Goal: Task Accomplishment & Management: Complete application form

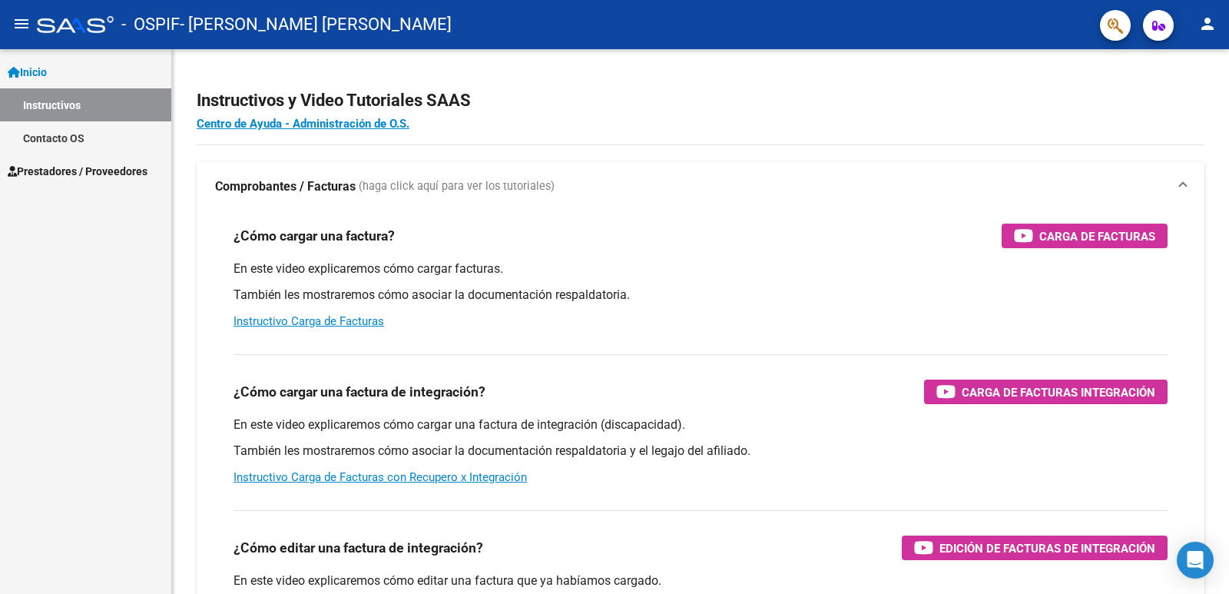
click at [99, 175] on span "Prestadores / Proveedores" at bounding box center [78, 171] width 140 height 17
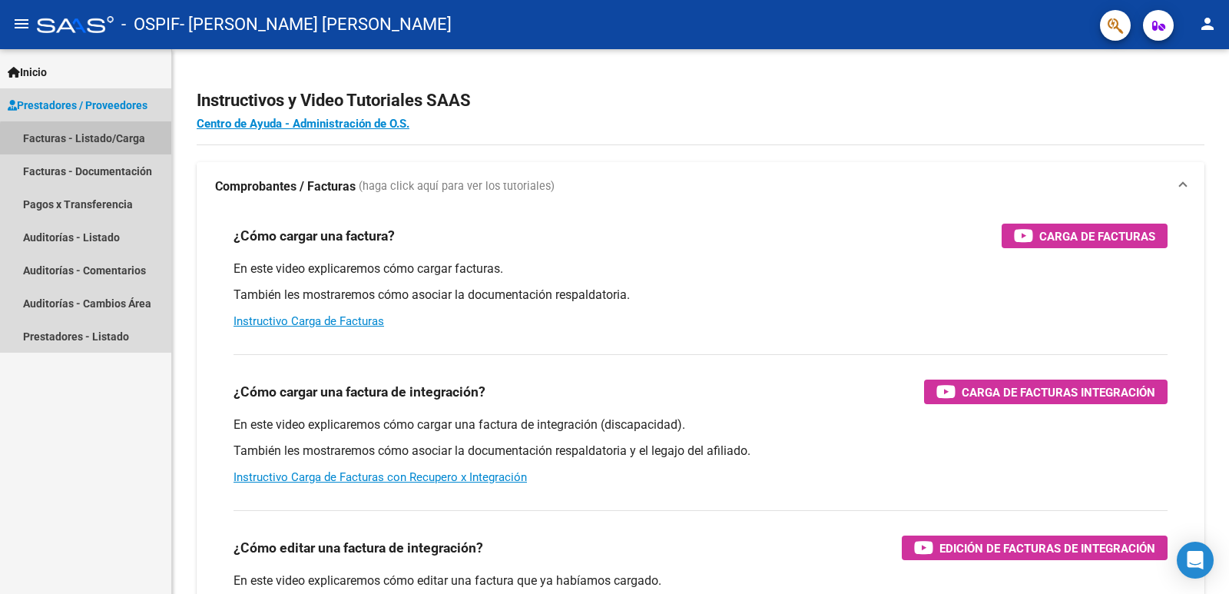
click at [103, 141] on link "Facturas - Listado/Carga" at bounding box center [85, 137] width 171 height 33
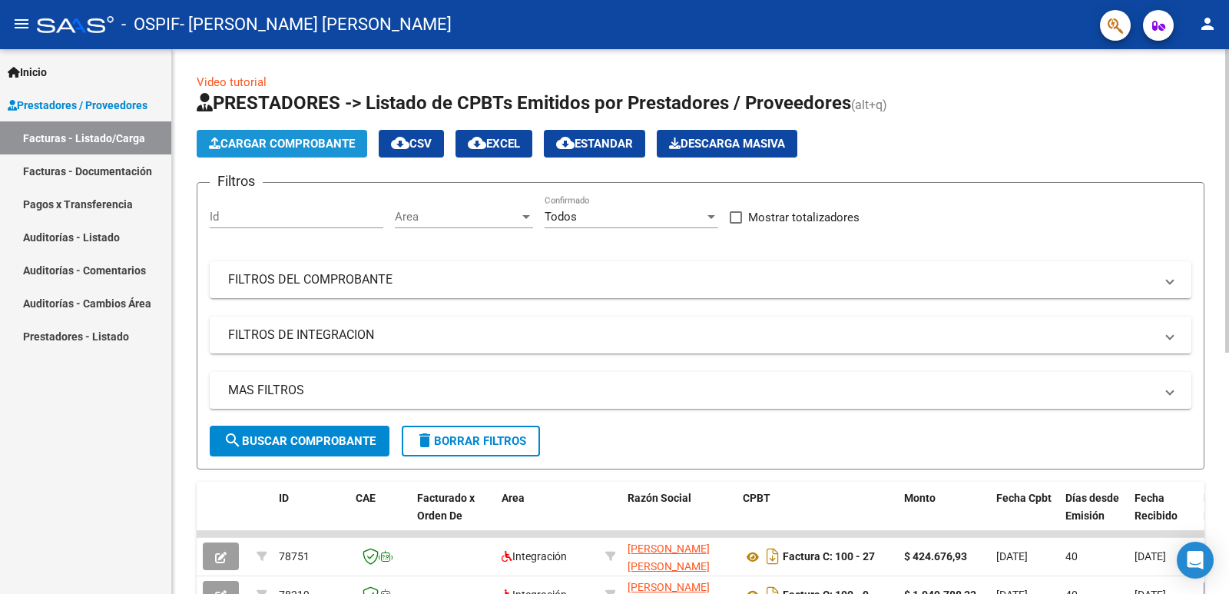
click at [329, 144] on span "Cargar Comprobante" at bounding box center [282, 144] width 146 height 14
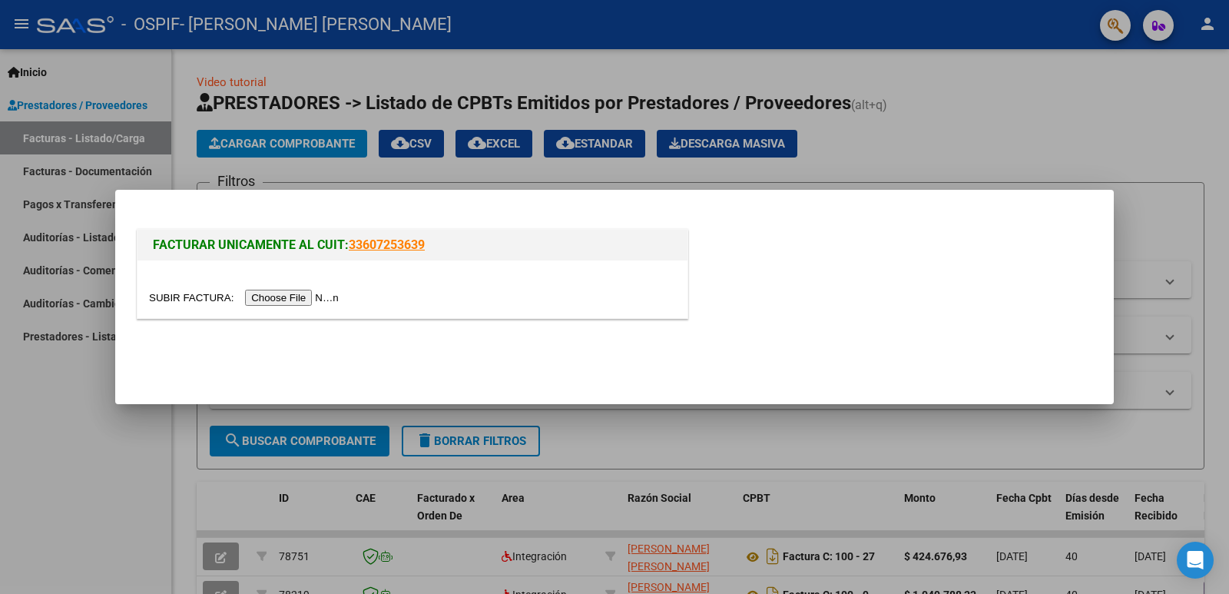
click at [304, 296] on input "file" at bounding box center [246, 298] width 194 height 16
click at [307, 299] on input "file" at bounding box center [246, 298] width 194 height 16
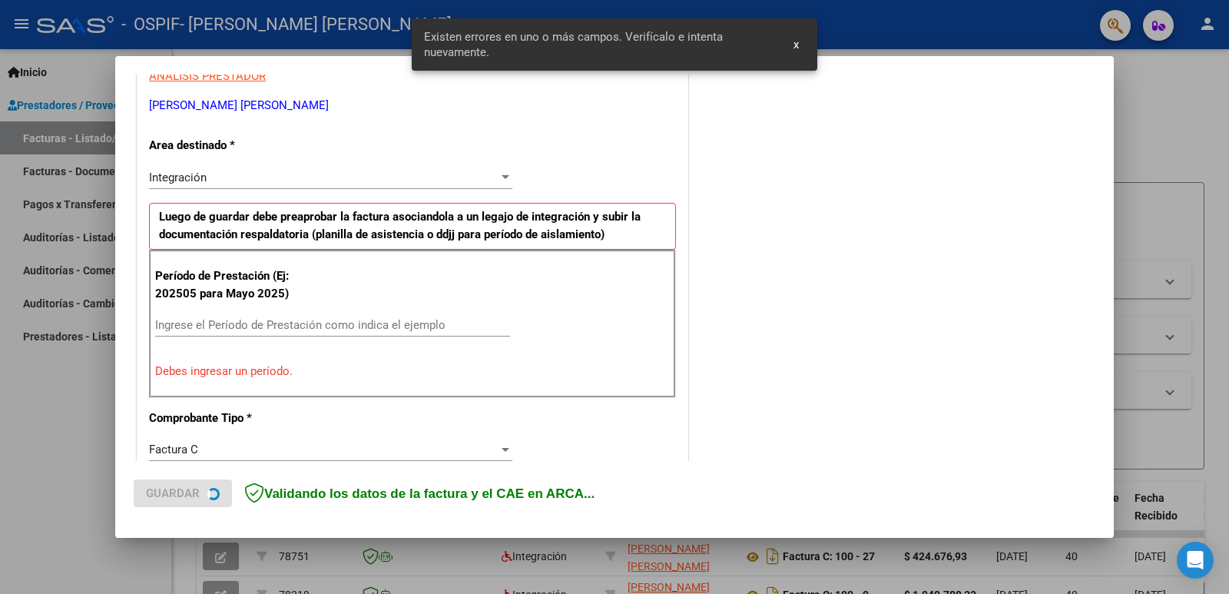
scroll to position [313, 0]
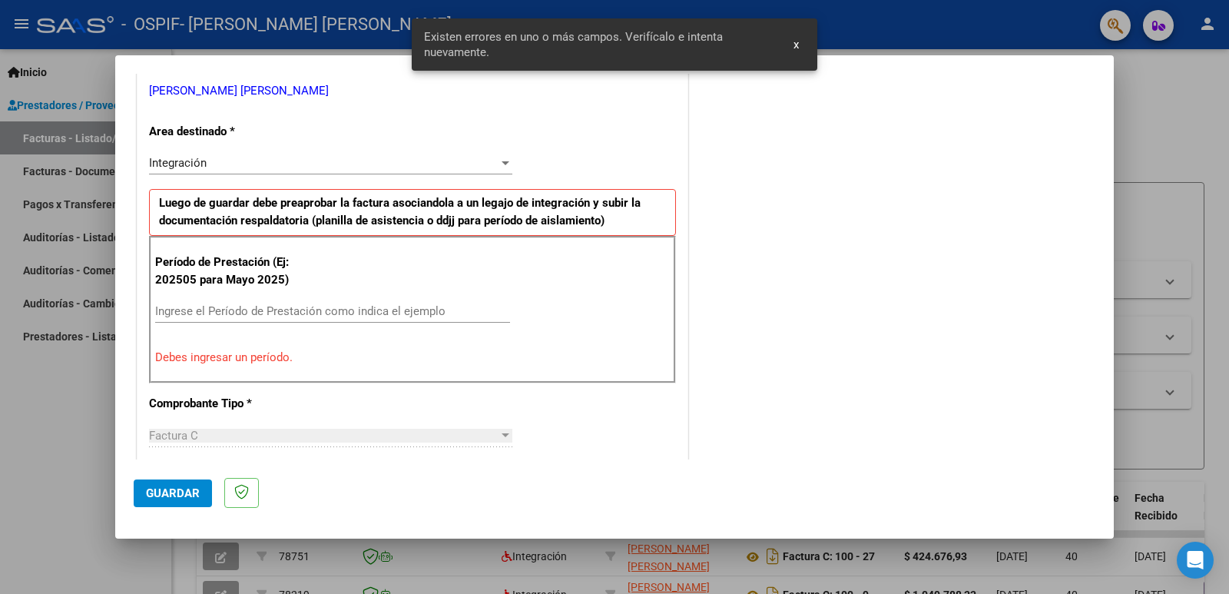
click at [262, 313] on input "Ingrese el Período de Prestación como indica el ejemplo" at bounding box center [332, 311] width 355 height 14
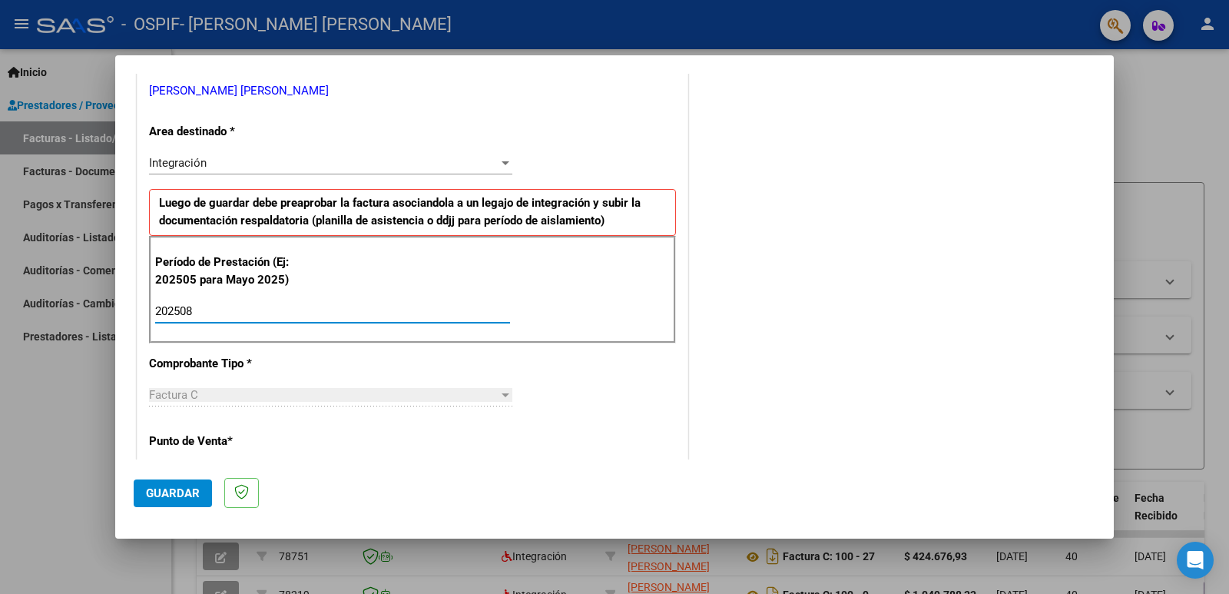
type input "202508"
click at [156, 490] on span "Guardar" at bounding box center [173, 493] width 54 height 14
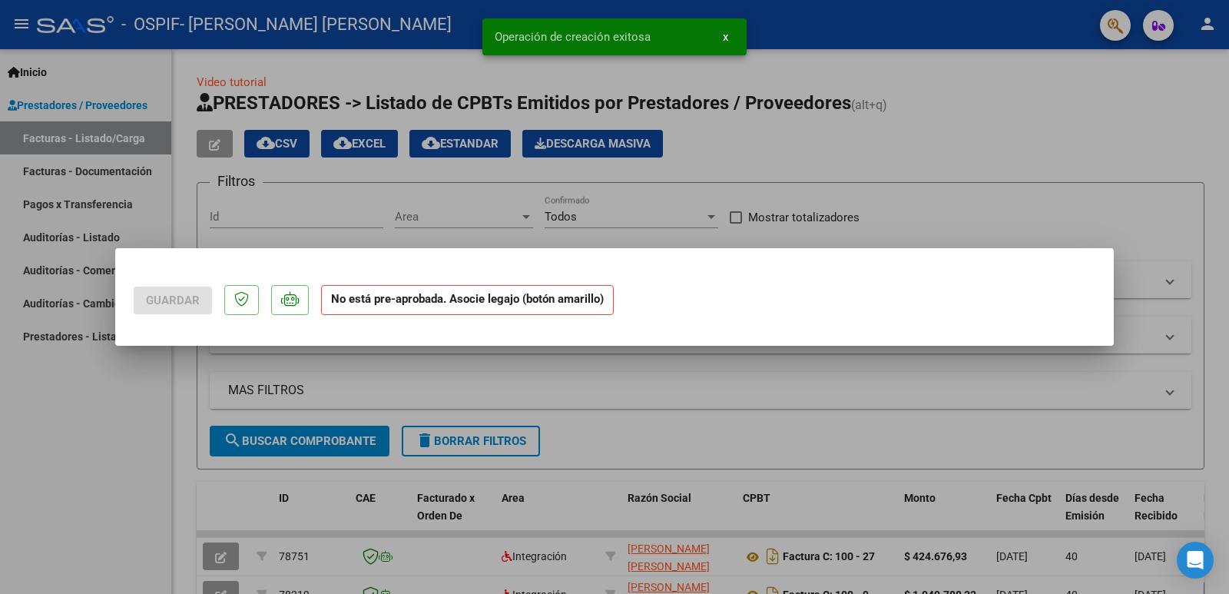
scroll to position [0, 0]
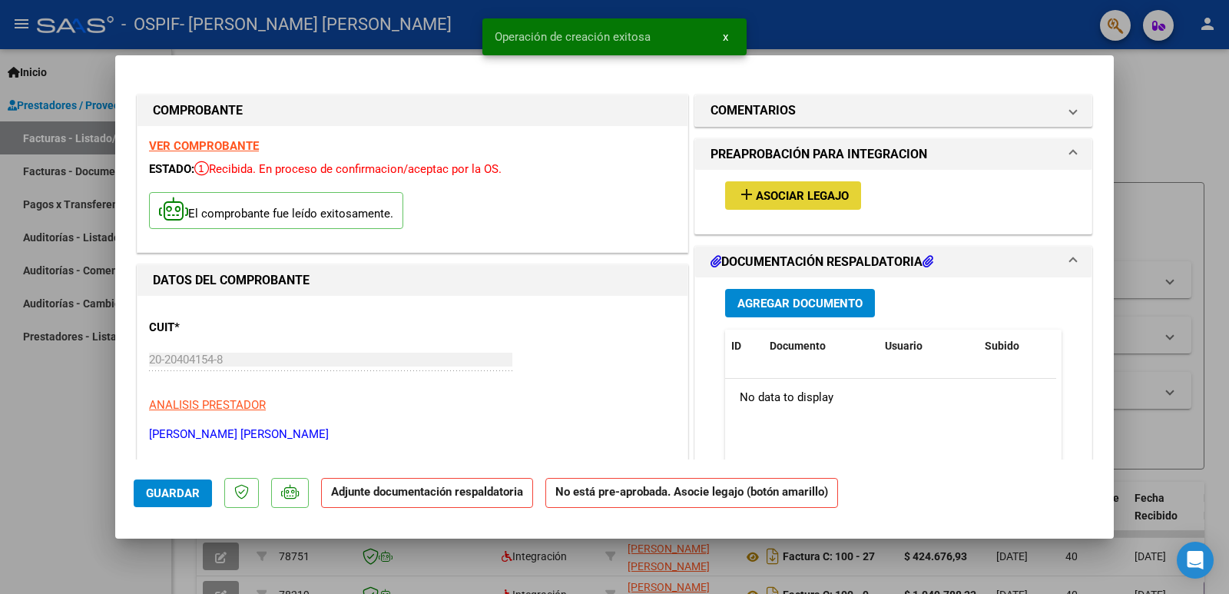
click at [778, 197] on span "Asociar Legajo" at bounding box center [802, 196] width 93 height 14
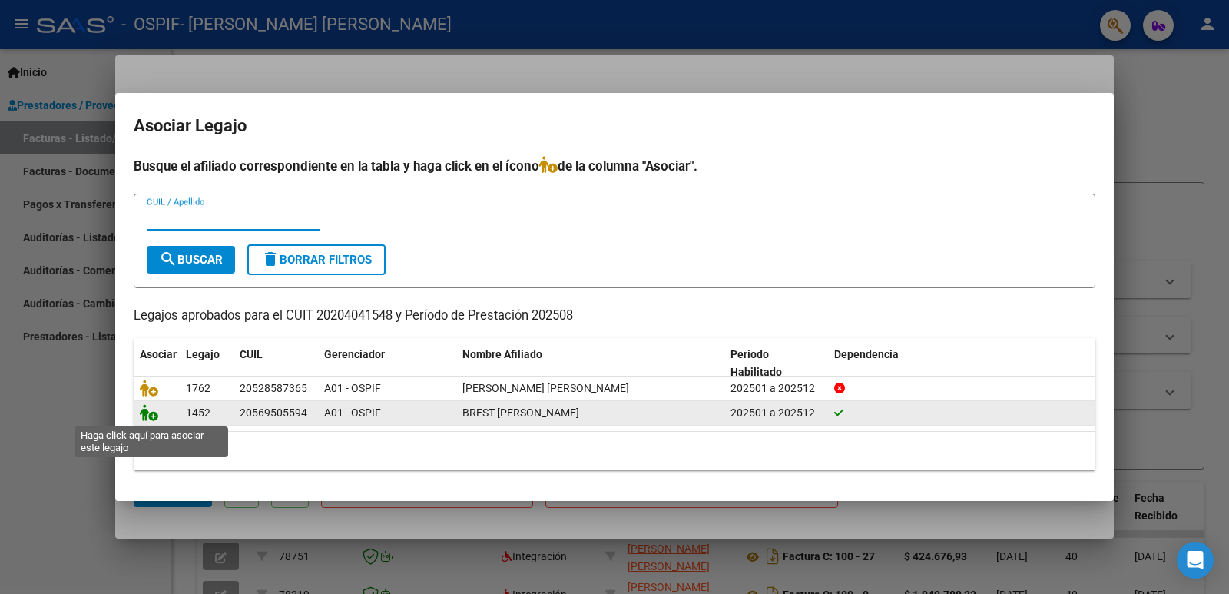
click at [147, 416] on icon at bounding box center [149, 412] width 18 height 17
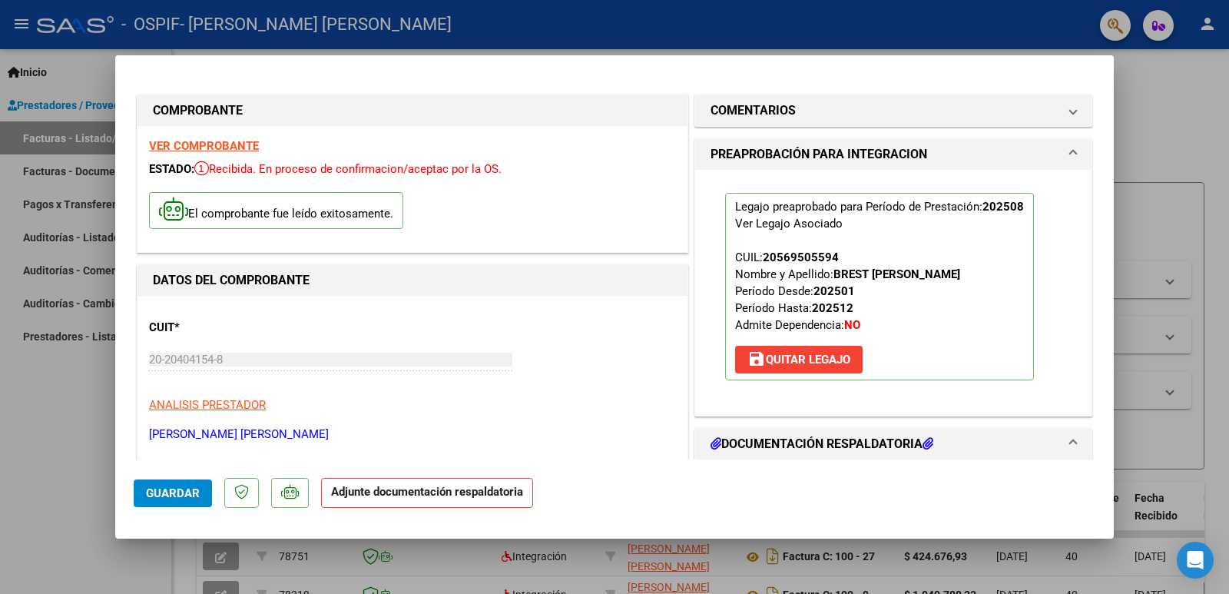
click at [777, 443] on h1 "DOCUMENTACIÓN RESPALDATORIA" at bounding box center [822, 444] width 223 height 18
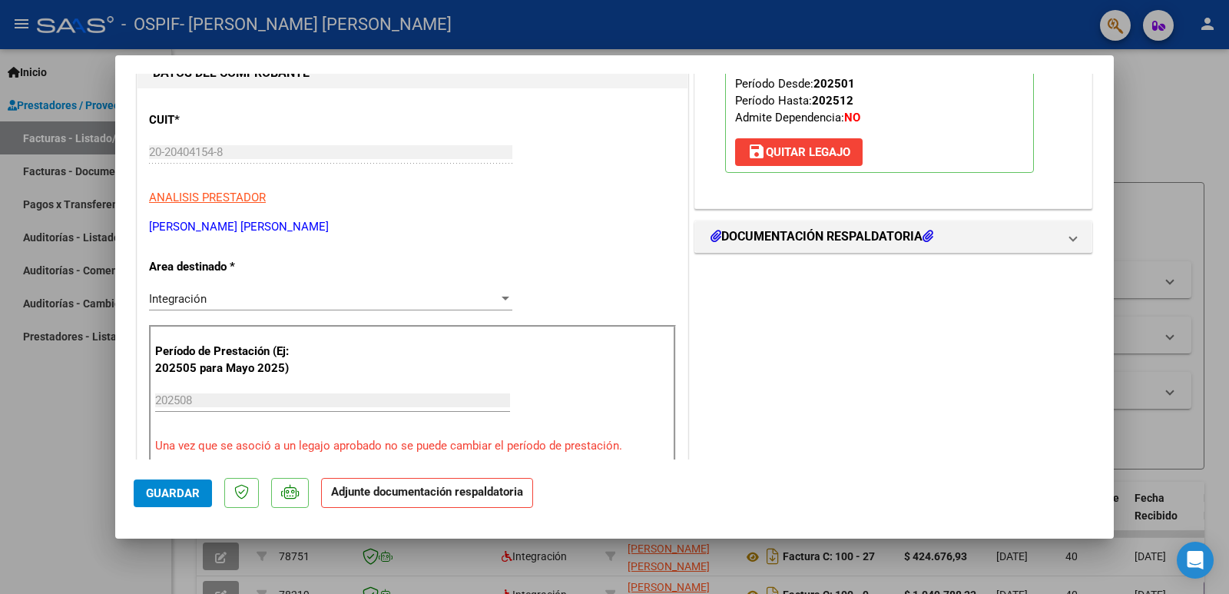
scroll to position [231, 0]
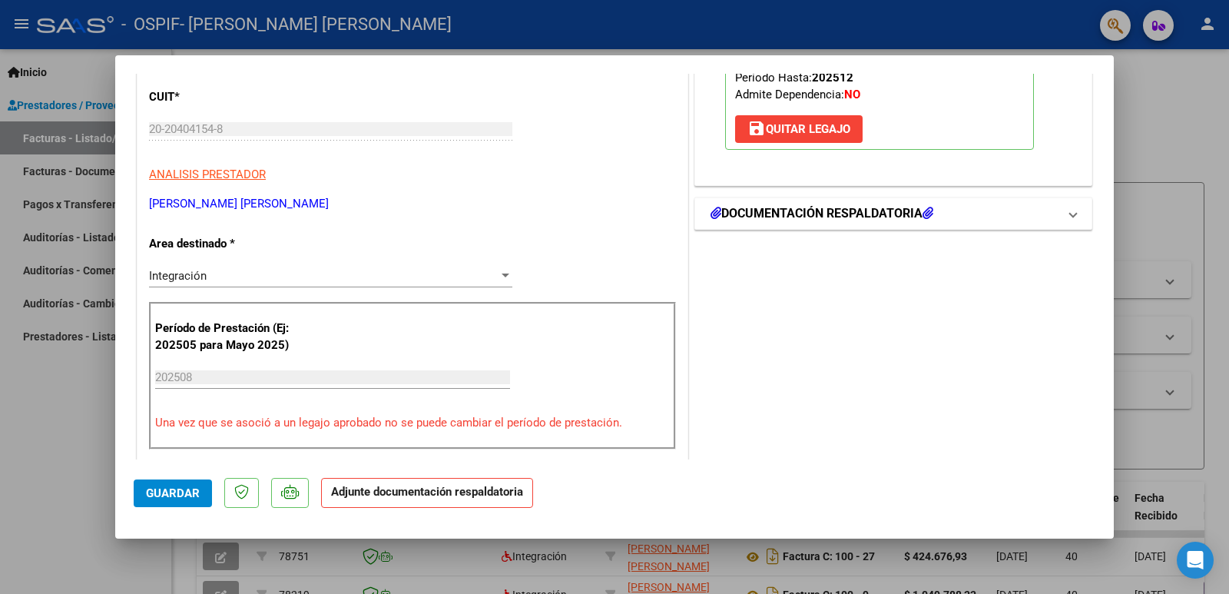
click at [1057, 216] on span "DOCUMENTACIÓN RESPALDATORIA" at bounding box center [891, 213] width 360 height 18
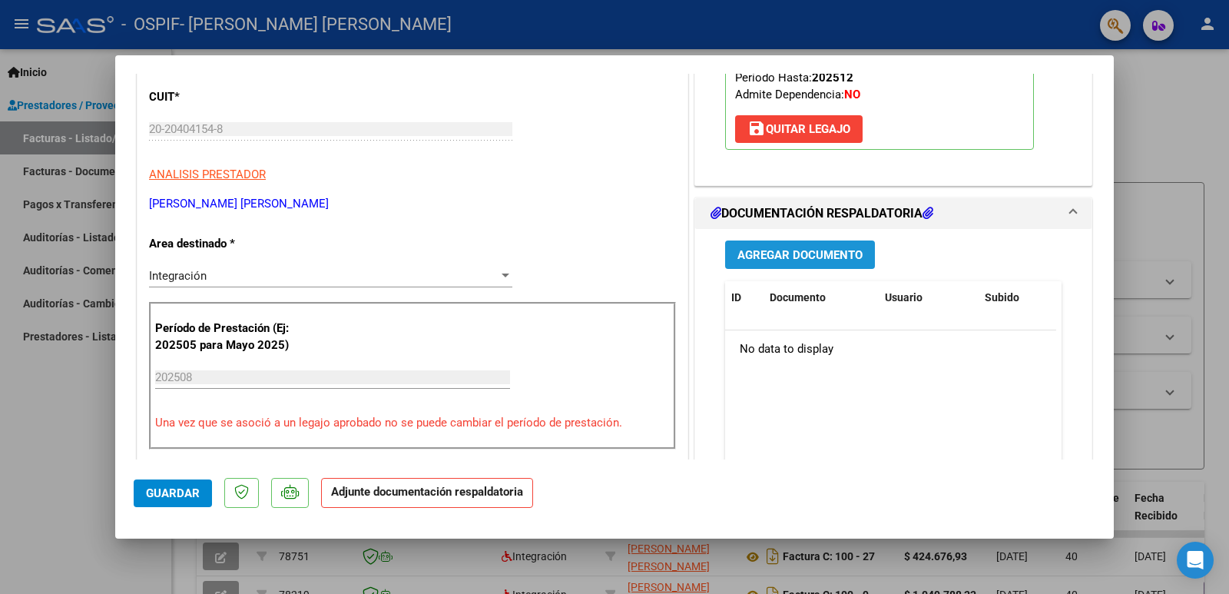
click at [765, 254] on span "Agregar Documento" at bounding box center [800, 255] width 125 height 14
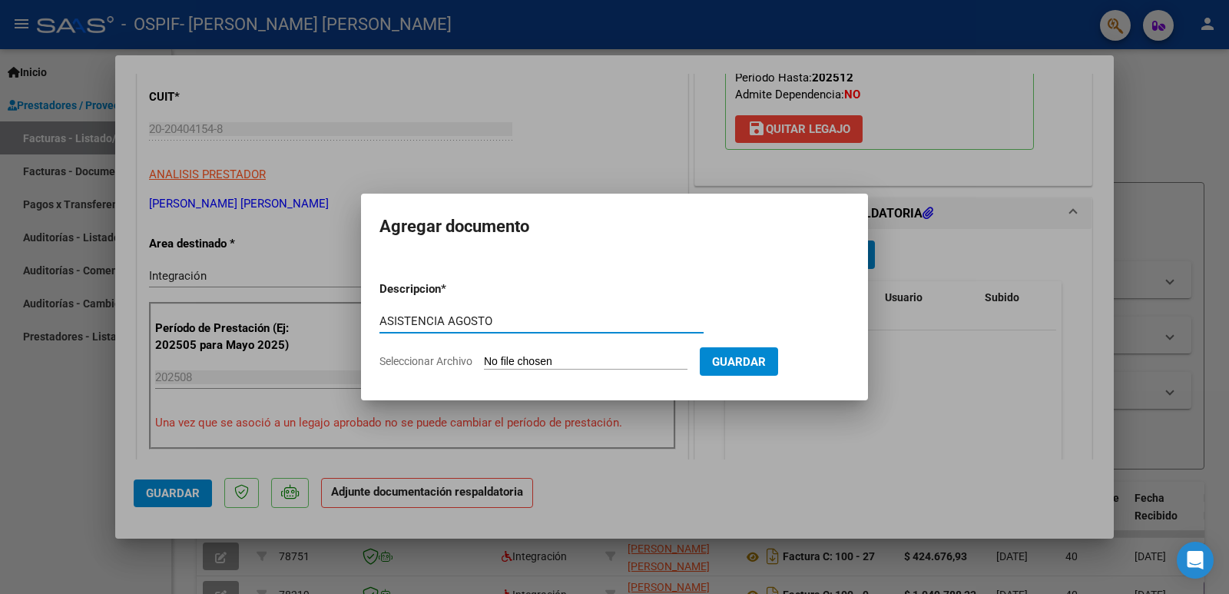
type input "ASISTENCIA AGOSTO"
click at [551, 357] on input "Seleccionar Archivo" at bounding box center [586, 362] width 204 height 15
type input "C:\fakepath\[GEOGRAPHIC_DATA][PERSON_NAME] asistencia agosto.pdf"
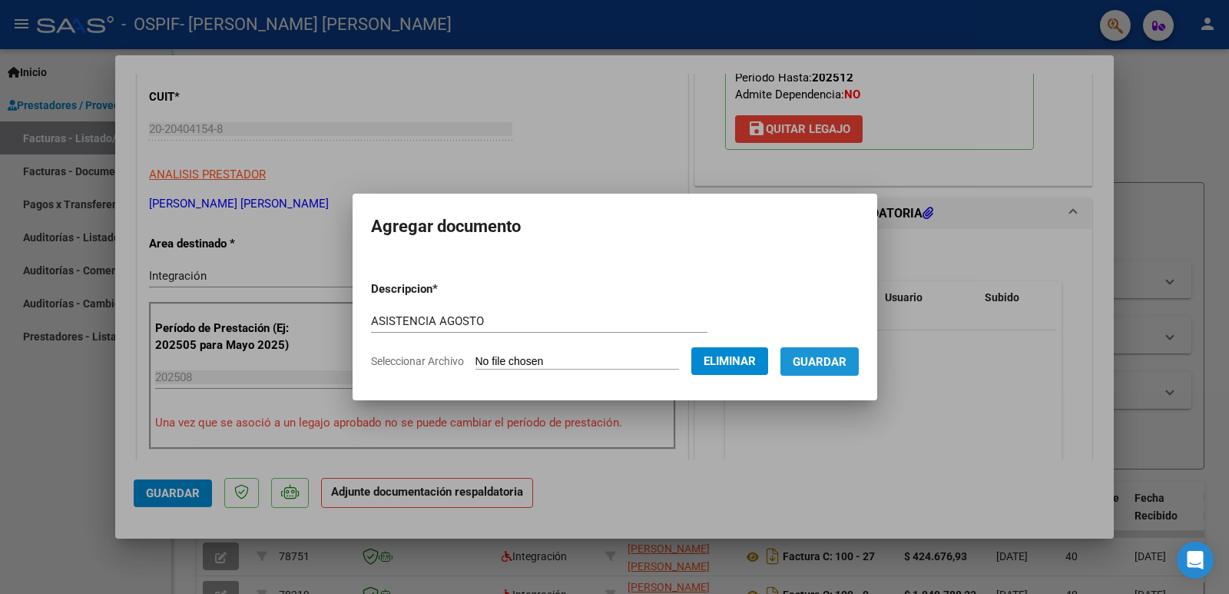
click at [846, 362] on span "Guardar" at bounding box center [820, 362] width 54 height 14
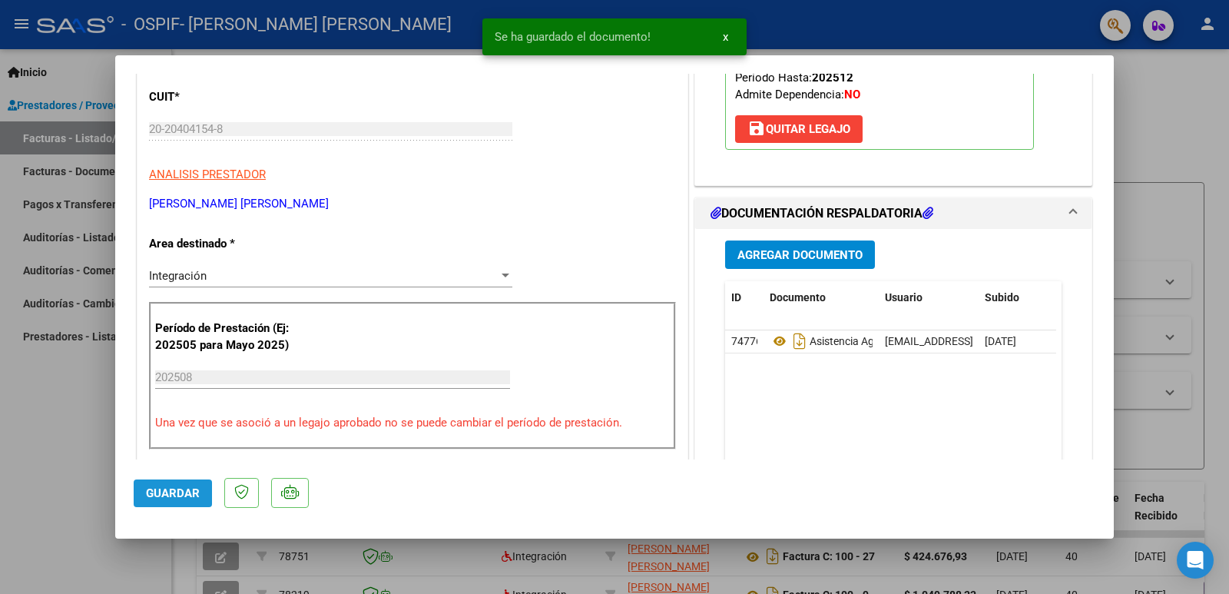
click at [179, 487] on span "Guardar" at bounding box center [173, 493] width 54 height 14
